Goal: Transaction & Acquisition: Book appointment/travel/reservation

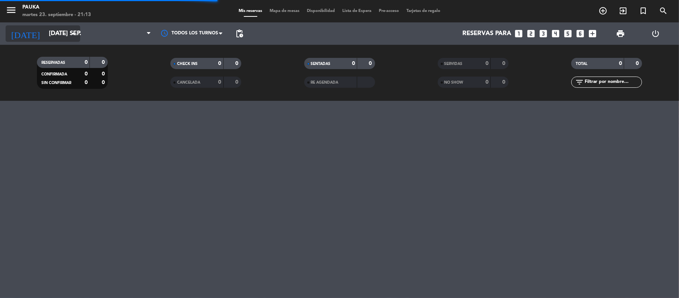
click at [50, 30] on input "[DATE] sep." at bounding box center [85, 33] width 81 height 15
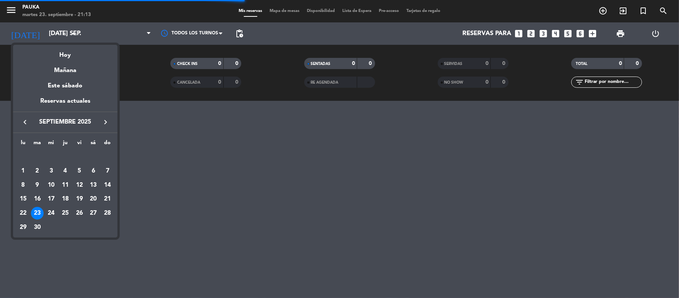
click at [196, 145] on div at bounding box center [339, 149] width 679 height 298
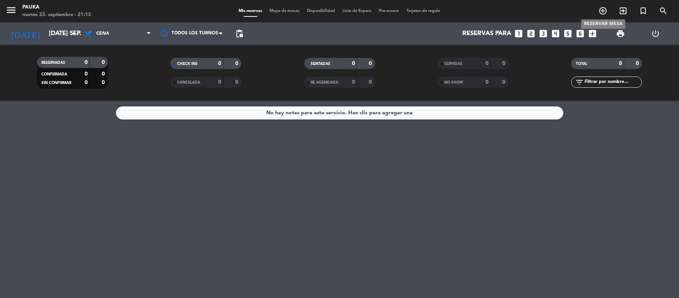
click at [605, 11] on icon "add_circle_outline" at bounding box center [603, 10] width 9 height 9
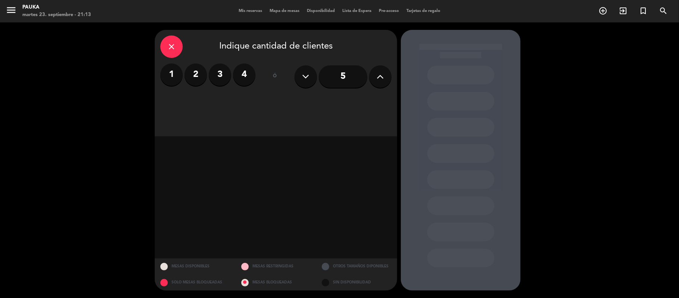
click at [194, 82] on label "2" at bounding box center [196, 74] width 22 height 22
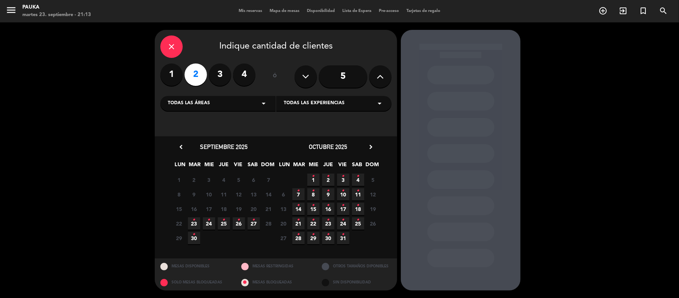
click at [228, 222] on span "25 •" at bounding box center [224, 223] width 12 height 12
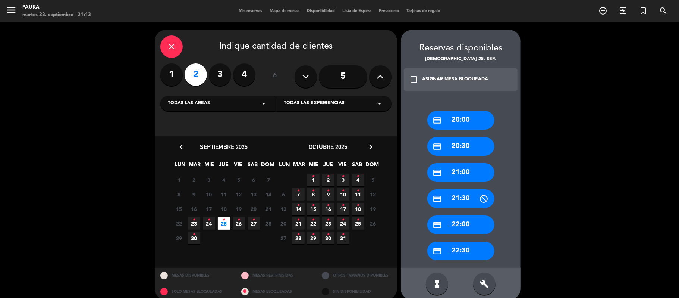
click at [454, 176] on div "credit_card 21:00" at bounding box center [460, 172] width 67 height 19
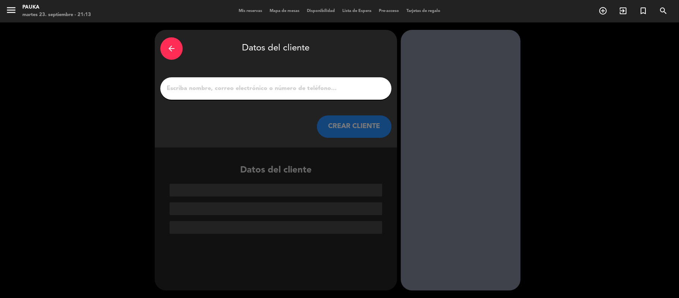
click at [225, 90] on input "1" at bounding box center [276, 88] width 220 height 10
paste input "[PERSON_NAME]"
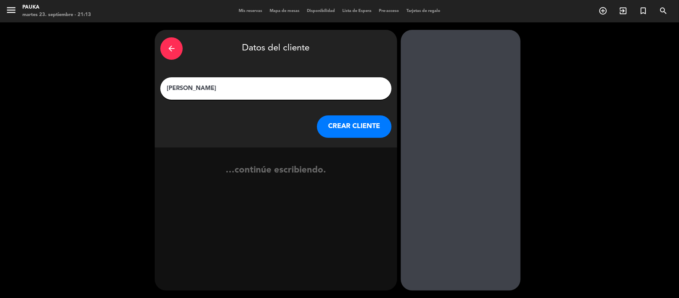
type input "[PERSON_NAME]"
click at [366, 129] on button "CREAR CLIENTE" at bounding box center [354, 126] width 75 height 22
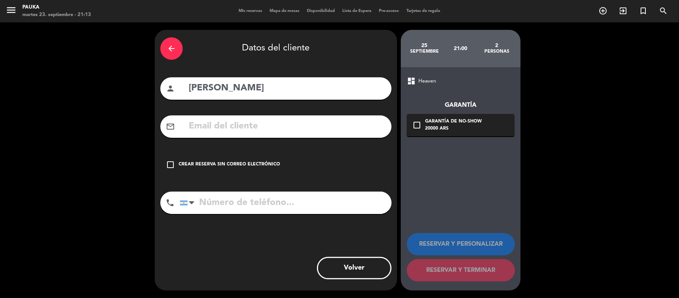
click at [249, 135] on div "mail_outline" at bounding box center [275, 126] width 231 height 22
click at [242, 127] on input "text" at bounding box center [287, 126] width 198 height 15
paste input "[EMAIL_ADDRESS][DOMAIN_NAME]"
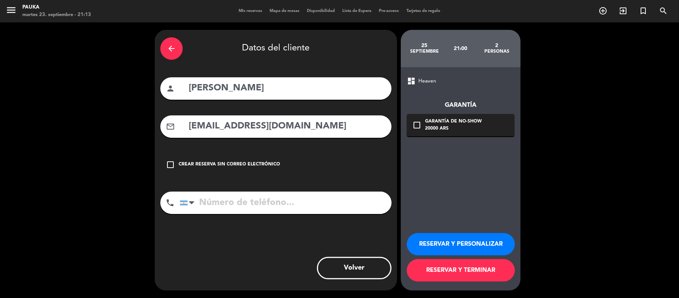
type input "[EMAIL_ADDRESS][DOMAIN_NAME]"
click at [471, 242] on button "RESERVAR Y PERSONALIZAR" at bounding box center [461, 244] width 108 height 22
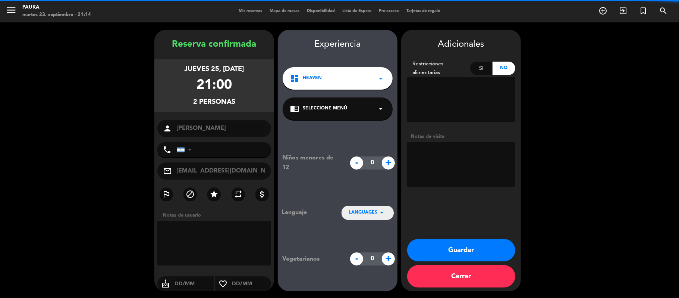
click at [446, 157] on textarea at bounding box center [461, 164] width 109 height 45
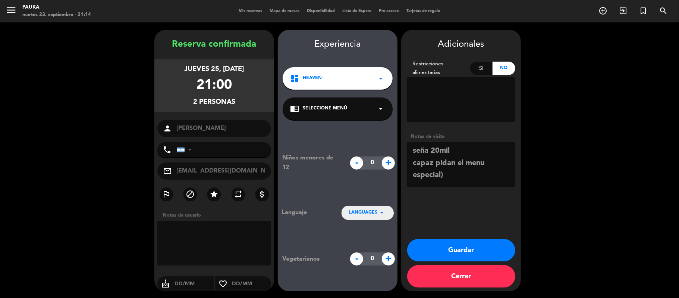
click at [414, 164] on textarea at bounding box center [461, 164] width 109 height 45
drag, startPoint x: 464, startPoint y: 164, endPoint x: 436, endPoint y: 160, distance: 28.7
click at [436, 160] on textarea at bounding box center [461, 164] width 109 height 45
click at [470, 163] on textarea at bounding box center [461, 164] width 109 height 45
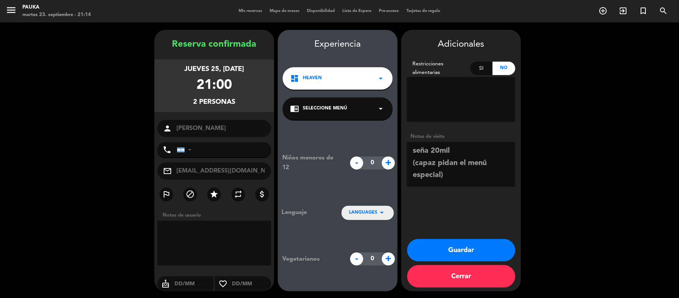
type textarea "seña 20mil (capaz pidan el menú especial)"
click at [223, 70] on div "jueves 25, [DATE]" at bounding box center [215, 69] width 60 height 11
click at [218, 90] on div "21:00" at bounding box center [214, 86] width 35 height 22
click at [223, 37] on div "Reserva confirmada jueves 25, [DATE] 21:00 2 personas person [GEOGRAPHIC_DATA][…" at bounding box center [214, 160] width 120 height 261
click at [253, 78] on div "jueves 25, [DATE] 21:00 2 personas" at bounding box center [214, 85] width 120 height 53
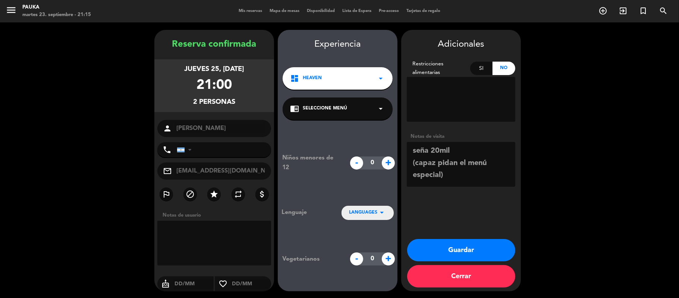
click at [189, 56] on div "Reserva confirmada jueves 25, [DATE] 21:00 2 personas person [GEOGRAPHIC_DATA][…" at bounding box center [214, 167] width 120 height 261
click at [203, 33] on div "Reserva confirmada jueves 25, [DATE] 21:00 2 personas person [GEOGRAPHIC_DATA][…" at bounding box center [214, 160] width 120 height 261
click at [205, 43] on div "Reserva confirmada" at bounding box center [214, 44] width 120 height 15
click at [457, 276] on button "Cerrar" at bounding box center [461, 276] width 108 height 22
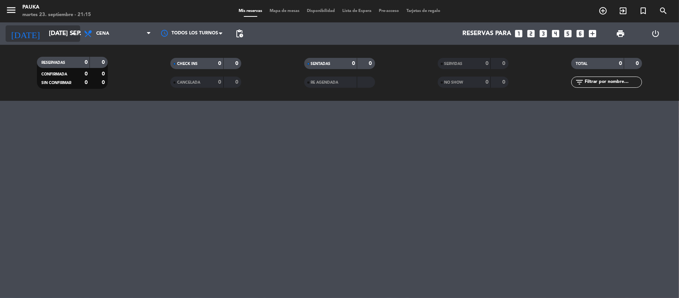
click at [63, 31] on input "[DATE] sep." at bounding box center [85, 33] width 81 height 15
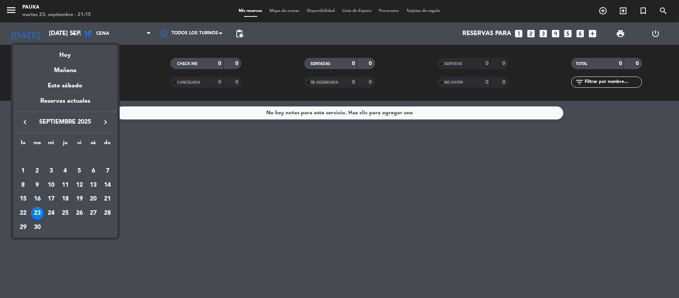
click at [106, 123] on icon "keyboard_arrow_right" at bounding box center [105, 121] width 9 height 9
click at [22, 122] on icon "keyboard_arrow_left" at bounding box center [25, 121] width 9 height 9
click at [66, 211] on div "25" at bounding box center [65, 213] width 13 height 13
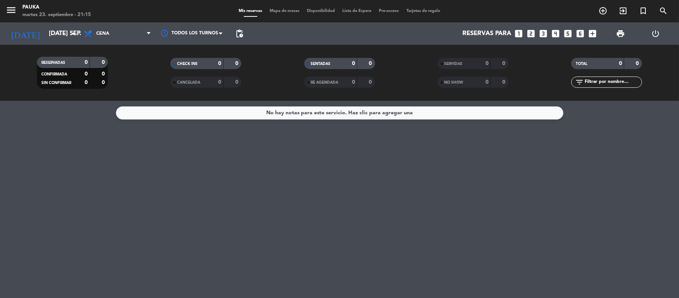
type input "[DEMOGRAPHIC_DATA] [DATE]"
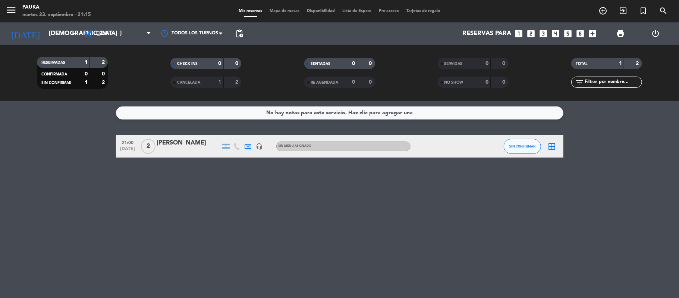
click at [191, 147] on div "[PERSON_NAME]" at bounding box center [188, 143] width 63 height 10
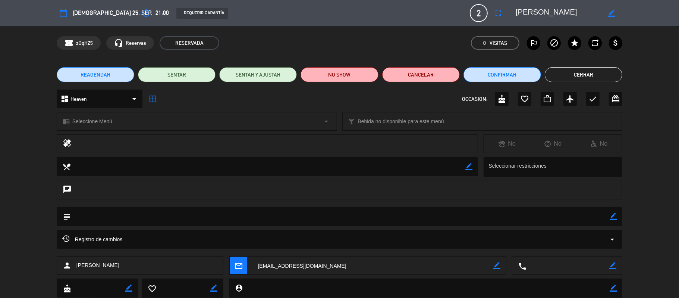
click at [105, 64] on div "REAGENDAR SENTAR SENTAR Y AJUSTAR NO SHOW Cancelar Confirmar Cerrar" at bounding box center [339, 75] width 679 height 30
click at [106, 69] on button "REAGENDAR" at bounding box center [96, 74] width 78 height 15
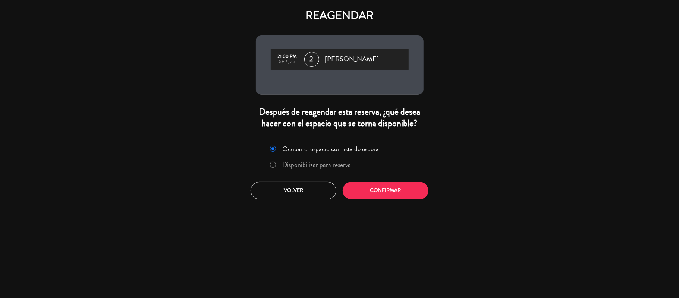
click at [288, 167] on label "Disponibilizar para reserva" at bounding box center [316, 164] width 69 height 7
click at [365, 184] on button "Confirmar" at bounding box center [386, 191] width 86 height 18
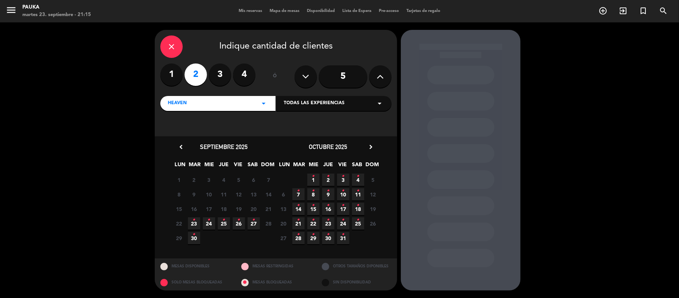
click at [357, 222] on icon "•" at bounding box center [358, 220] width 3 height 12
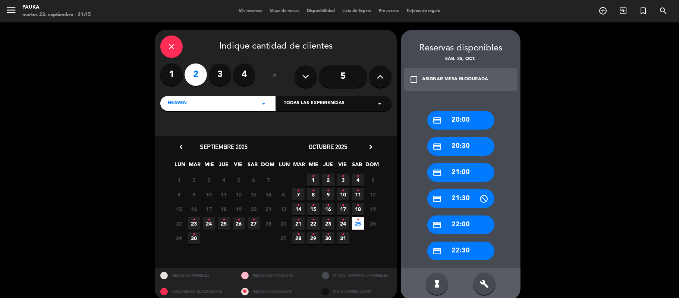
click at [448, 175] on div "credit_card 21:00" at bounding box center [460, 172] width 67 height 19
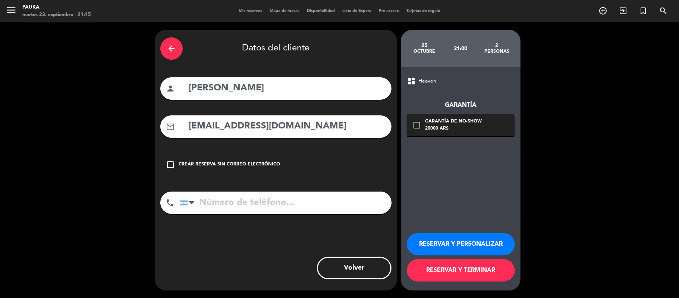
click at [443, 238] on button "RESERVAR Y PERSONALIZAR" at bounding box center [461, 244] width 108 height 22
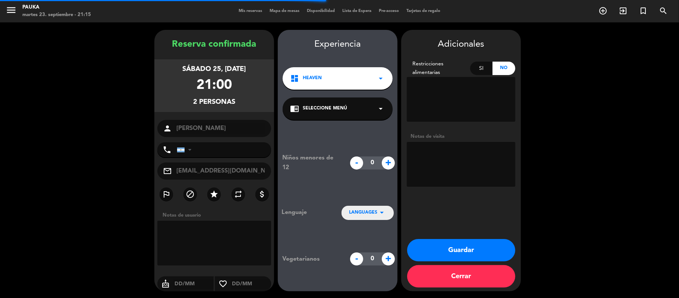
click at [445, 157] on textarea at bounding box center [461, 164] width 109 height 45
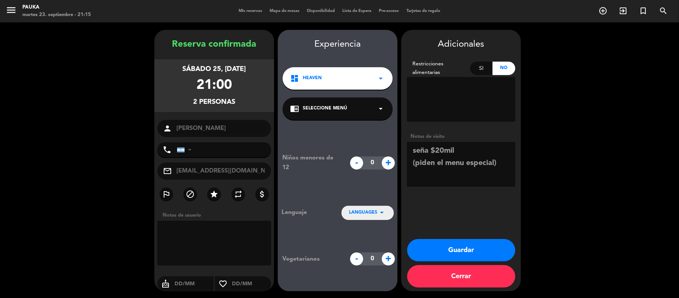
type textarea "seña $20mil (piden el menu especial)"
click at [454, 250] on button "Guardar" at bounding box center [461, 250] width 108 height 22
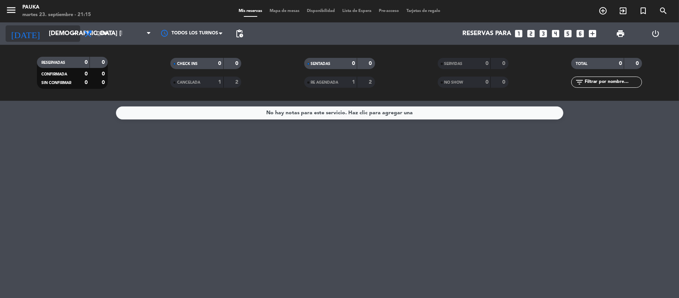
click at [45, 39] on input "[DEMOGRAPHIC_DATA] [DATE]" at bounding box center [85, 33] width 81 height 15
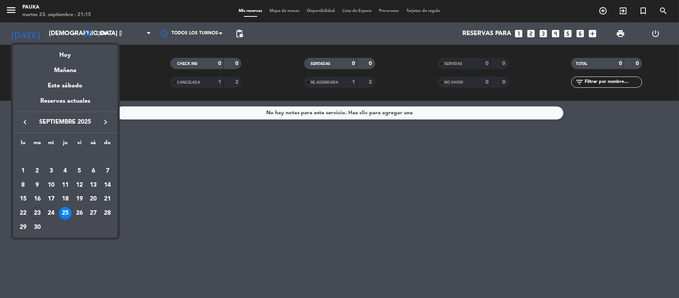
click at [109, 122] on icon "keyboard_arrow_right" at bounding box center [105, 121] width 9 height 9
click at [91, 216] on div "25" at bounding box center [93, 213] width 13 height 13
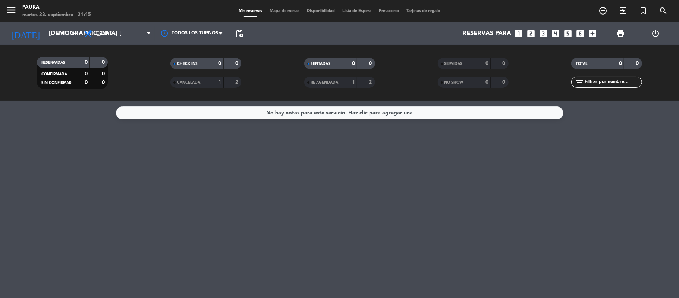
type input "sáb. [DATE]"
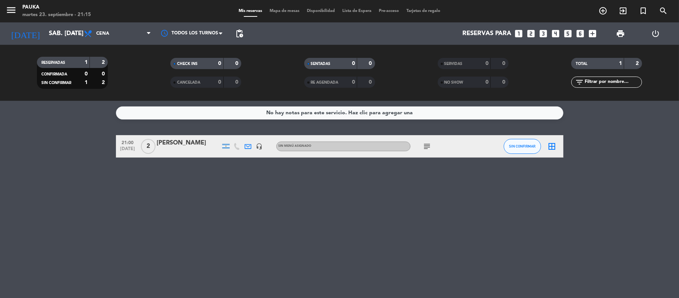
click at [426, 145] on icon "subject" at bounding box center [427, 146] width 9 height 9
